Goal: Task Accomplishment & Management: Complete application form

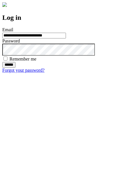
type input "**********"
click at [15, 68] on input "******" at bounding box center [8, 65] width 13 height 6
